Goal: Check status

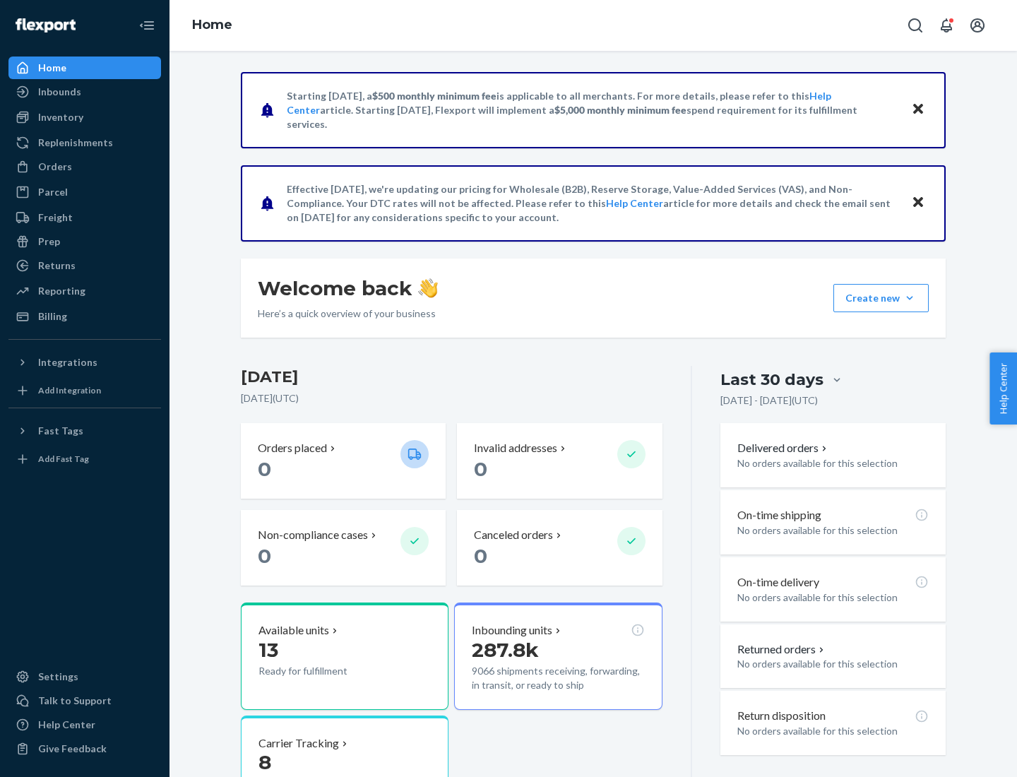
click at [910, 298] on button "Create new Create new inbound Create new order Create new product" at bounding box center [880, 298] width 95 height 28
click at [59, 92] on div "Inbounds" at bounding box center [59, 92] width 43 height 14
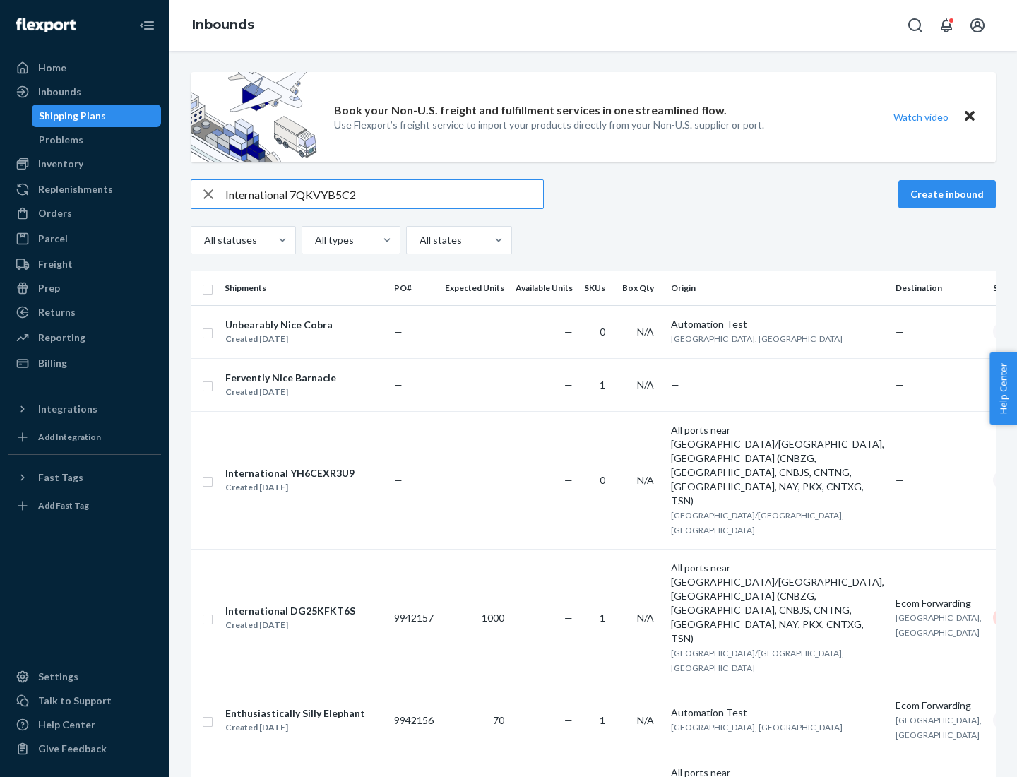
type input "International 7QKVYB5C29"
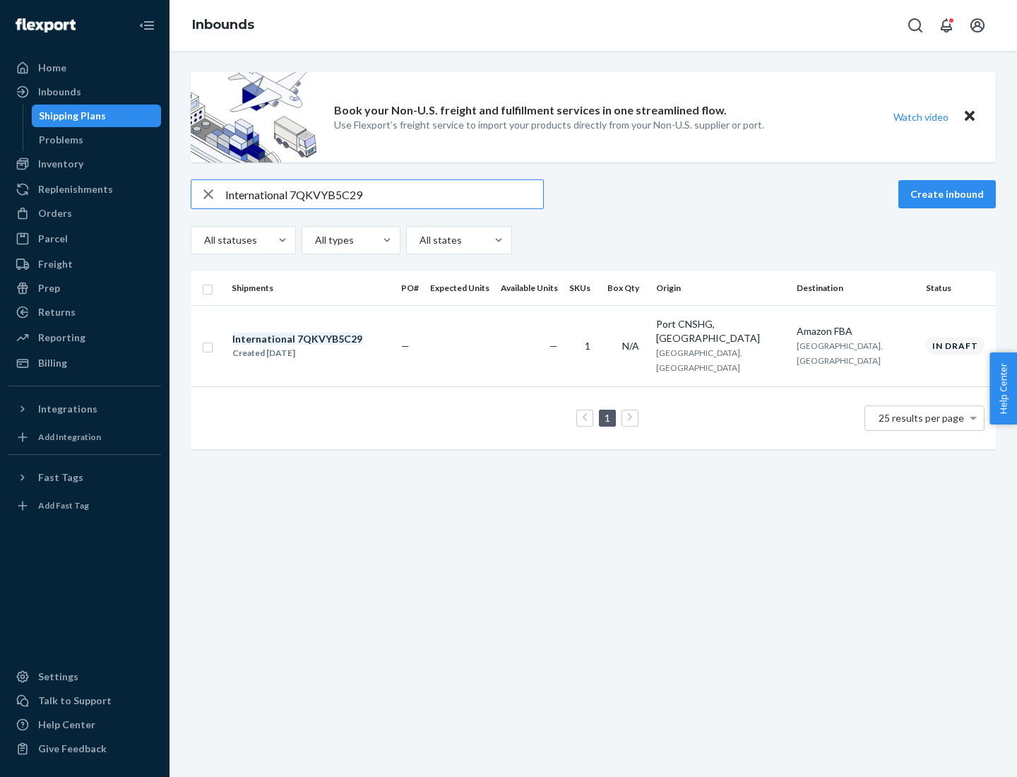
click at [321, 346] on div "Created [DATE]" at bounding box center [297, 353] width 130 height 14
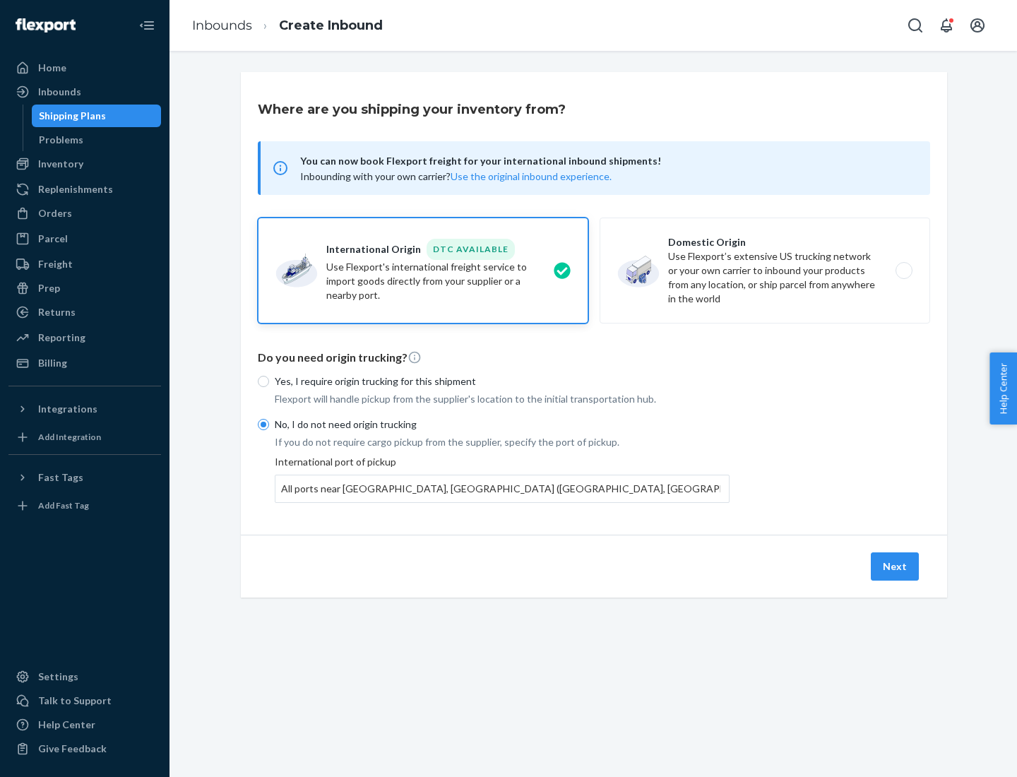
click at [895, 566] on button "Next" at bounding box center [895, 566] width 48 height 28
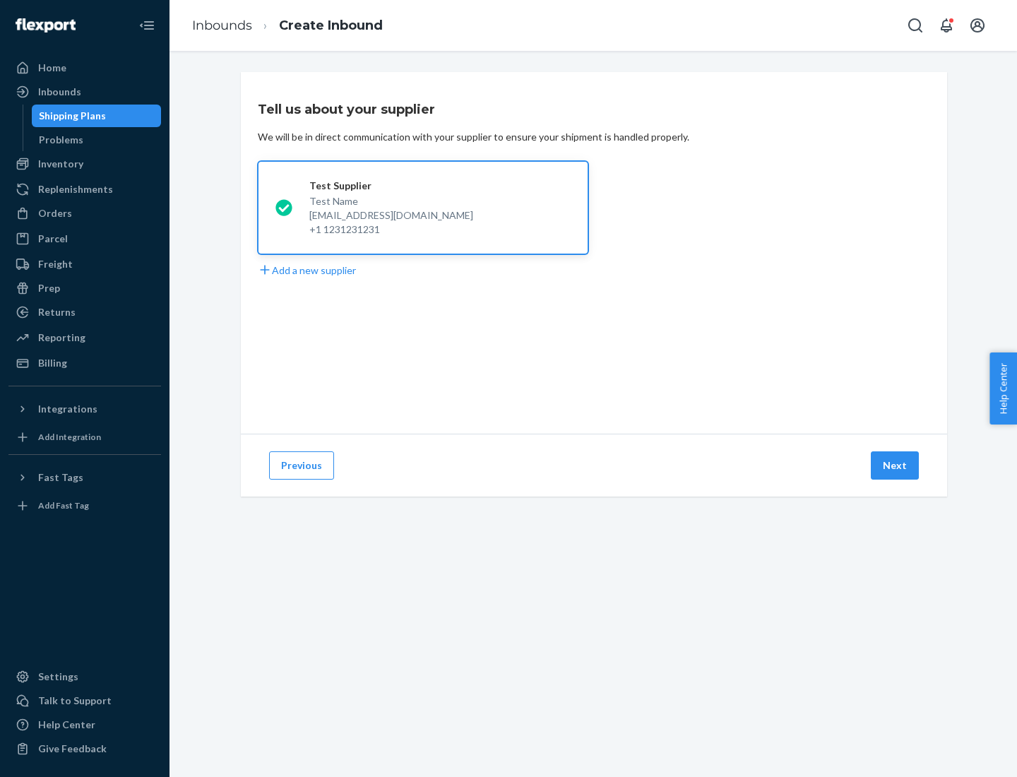
click at [895, 465] on button "Next" at bounding box center [895, 465] width 48 height 28
